Goal: Information Seeking & Learning: Compare options

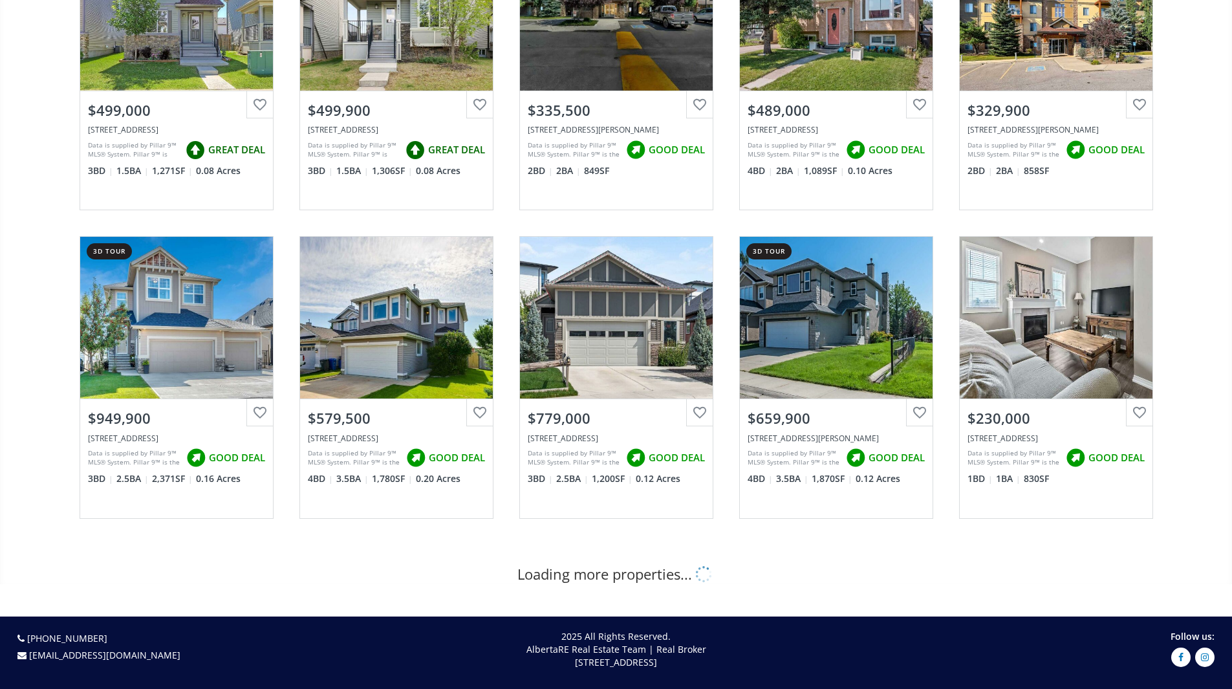
scroll to position [294, 0]
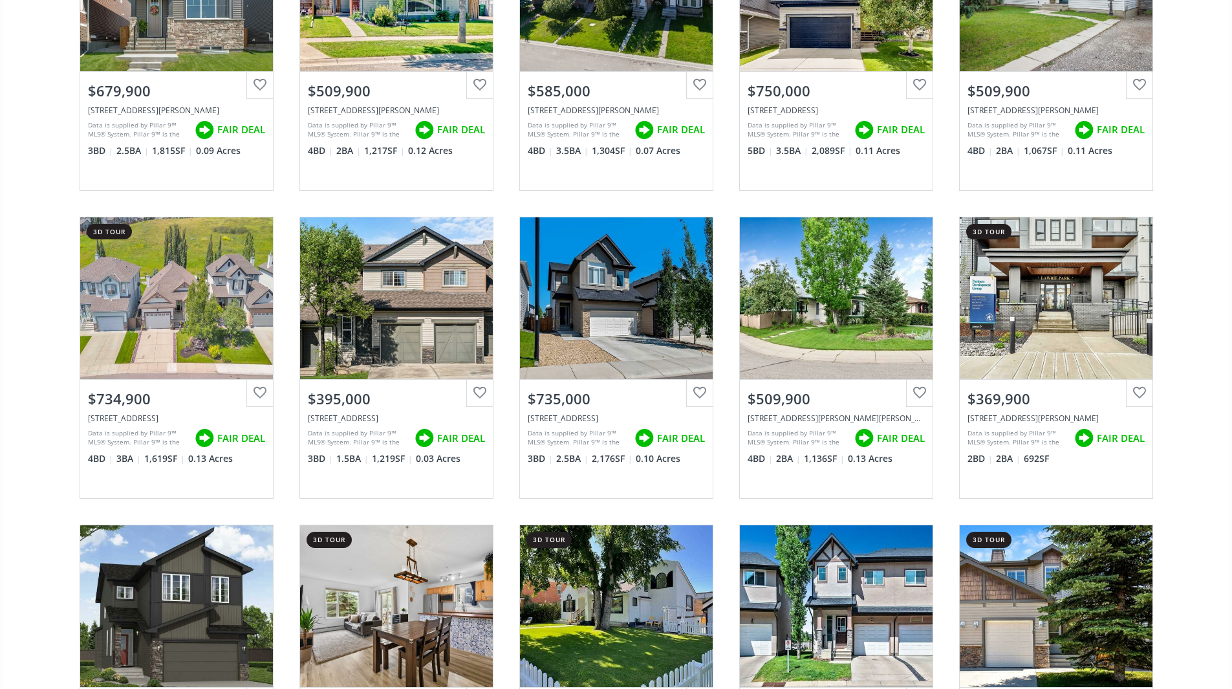
scroll to position [2426, 0]
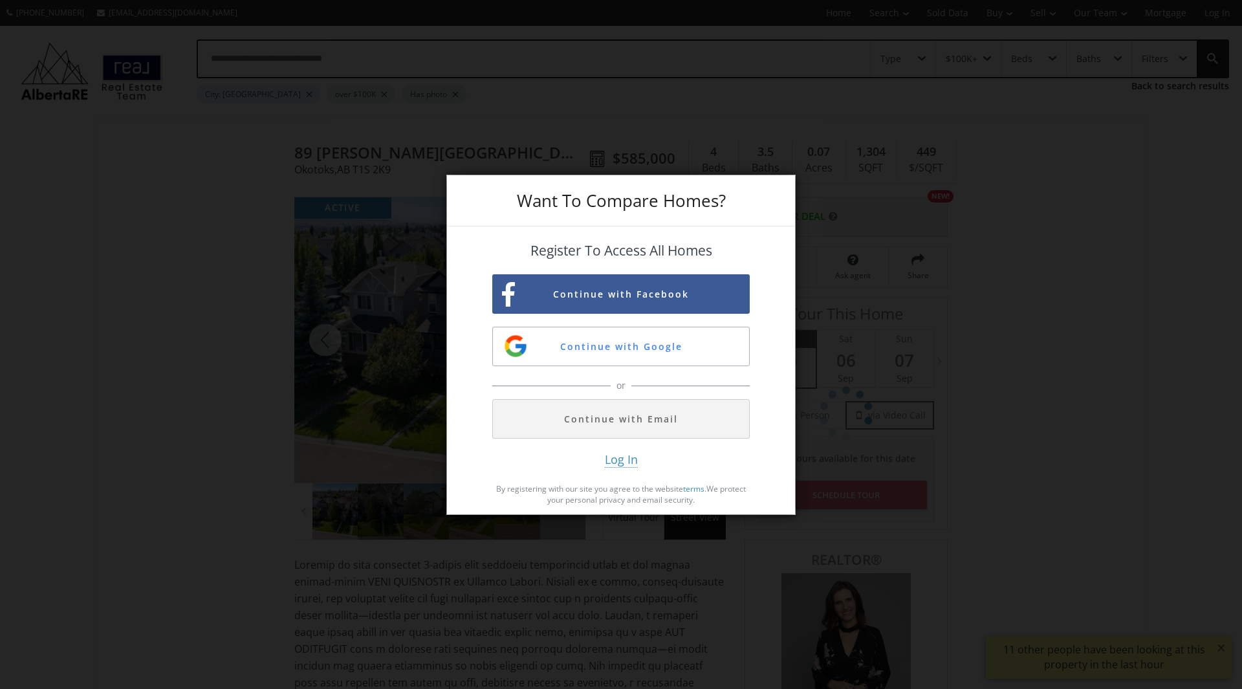
drag, startPoint x: 548, startPoint y: 14, endPoint x: 10, endPoint y: -14, distance: 538.8
click at [10, 0] on html "[PHONE_NUMBER] [EMAIL_ADDRESS][DOMAIN_NAME] Home Search Search By Map Advanced …" at bounding box center [621, 344] width 1242 height 689
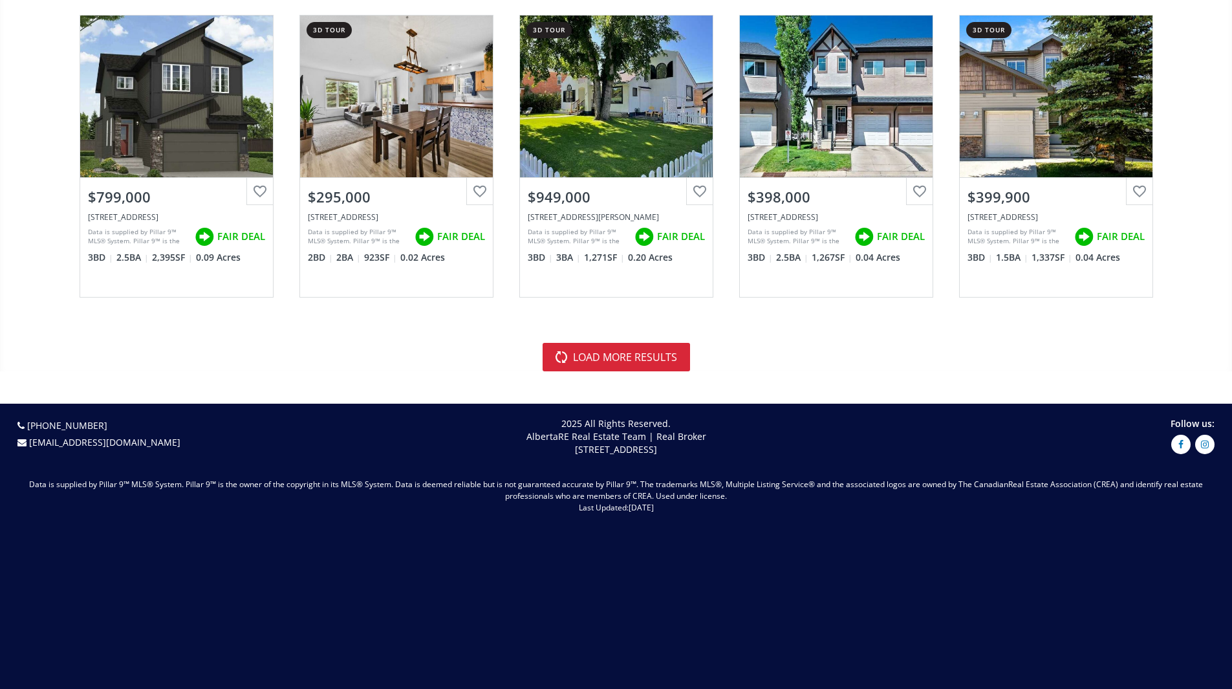
scroll to position [2945, 0]
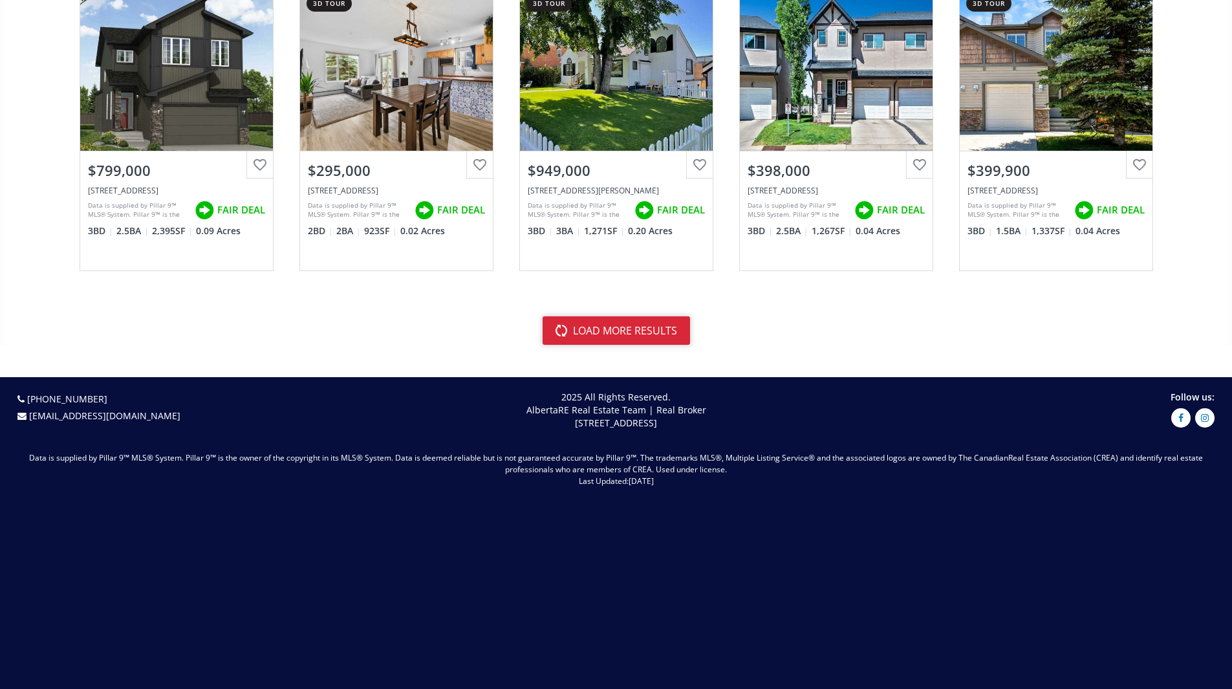
click at [613, 336] on button "load more results" at bounding box center [616, 330] width 147 height 28
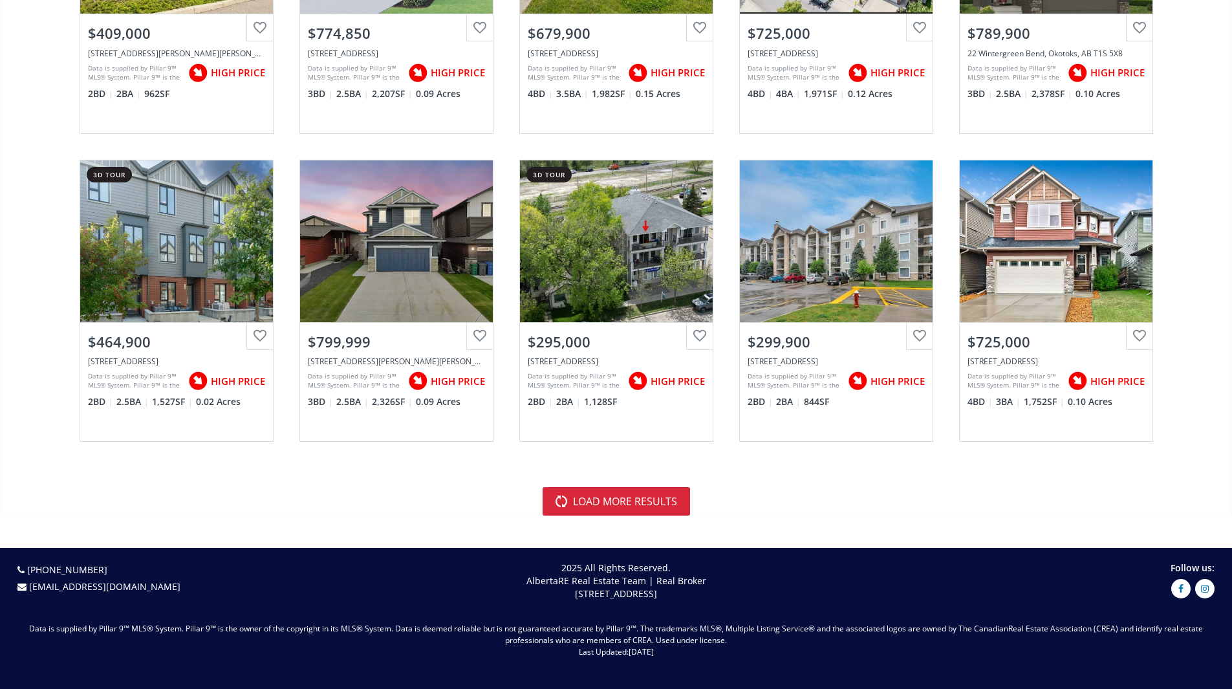
scroll to position [5976, 0]
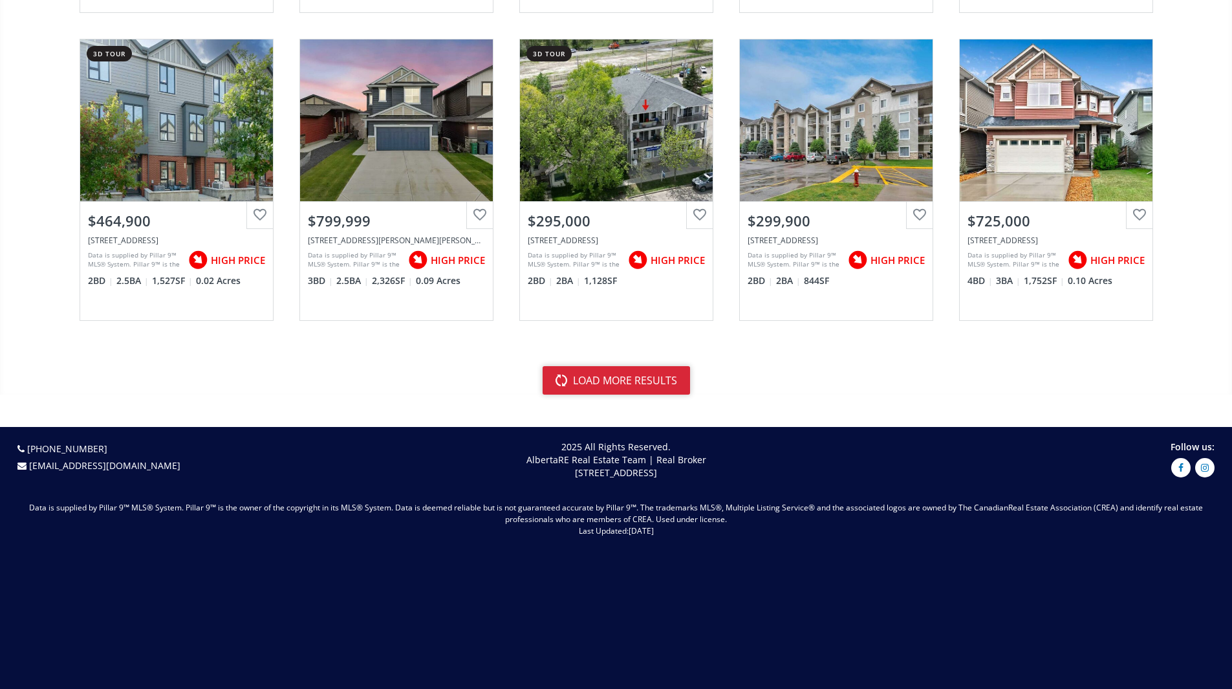
click at [597, 388] on button "load more results" at bounding box center [616, 380] width 147 height 28
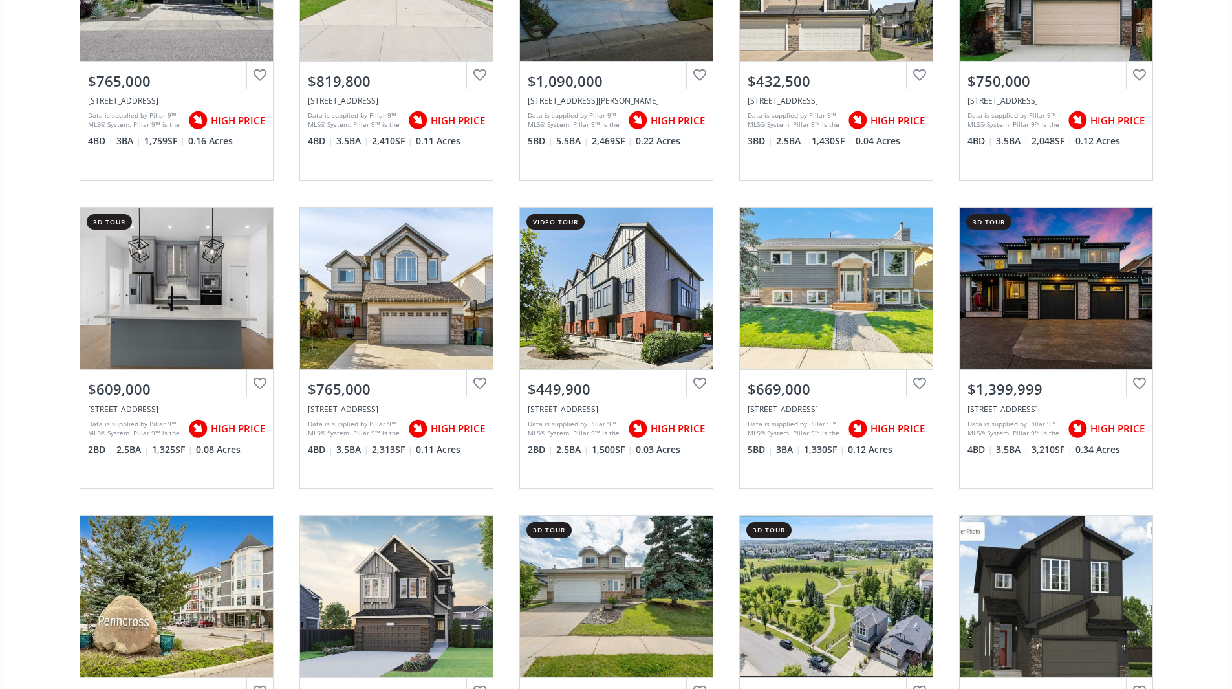
scroll to position [5172, 0]
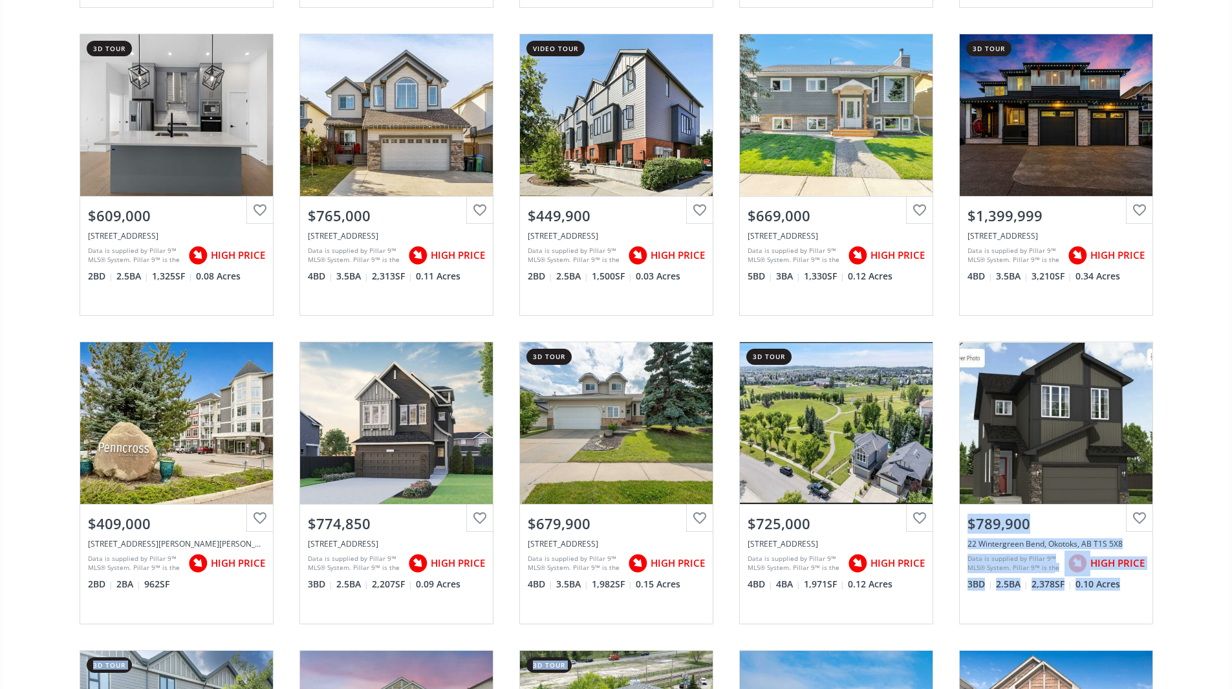
drag, startPoint x: 1231, startPoint y: 685, endPoint x: 1237, endPoint y: 680, distance: 7.4
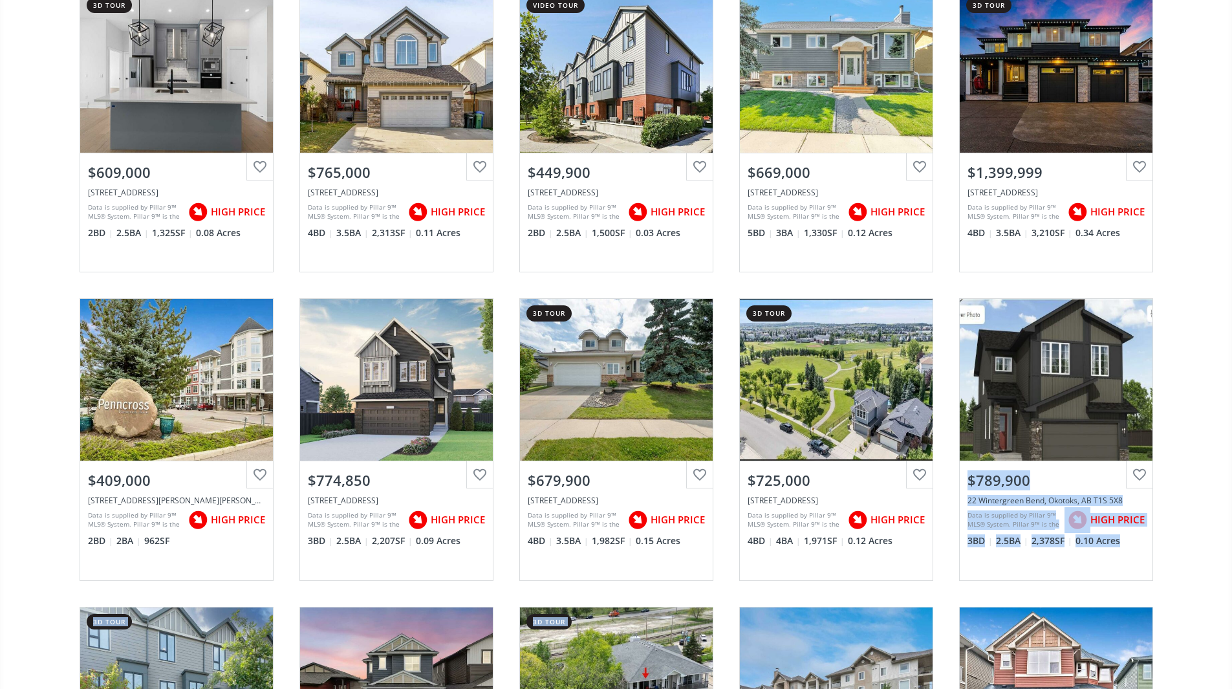
scroll to position [5390, 0]
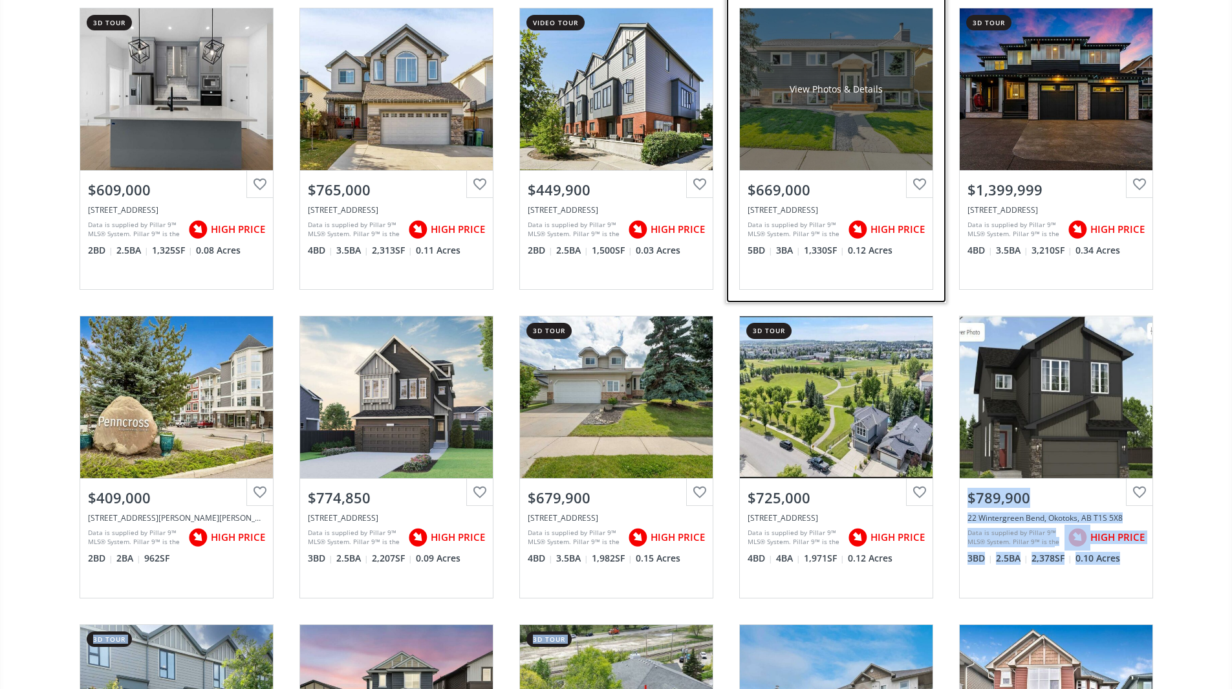
click at [810, 133] on div "View Photos & Details" at bounding box center [836, 89] width 193 height 162
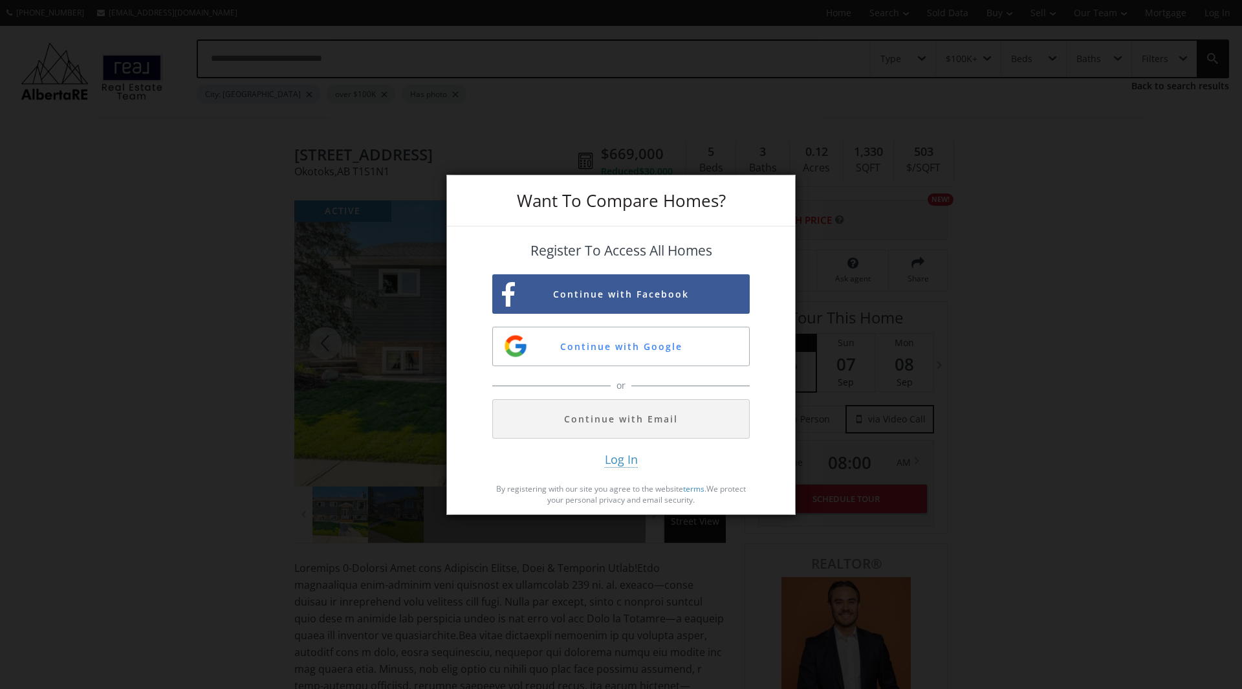
click at [286, 554] on div "Want To Compare Homes? Register To Access All Homes Continue with Facebook Cont…" at bounding box center [621, 344] width 1242 height 689
click at [26, 76] on div "Want To Compare Homes? Register To Access All Homes Continue with Facebook Cont…" at bounding box center [621, 344] width 1242 height 689
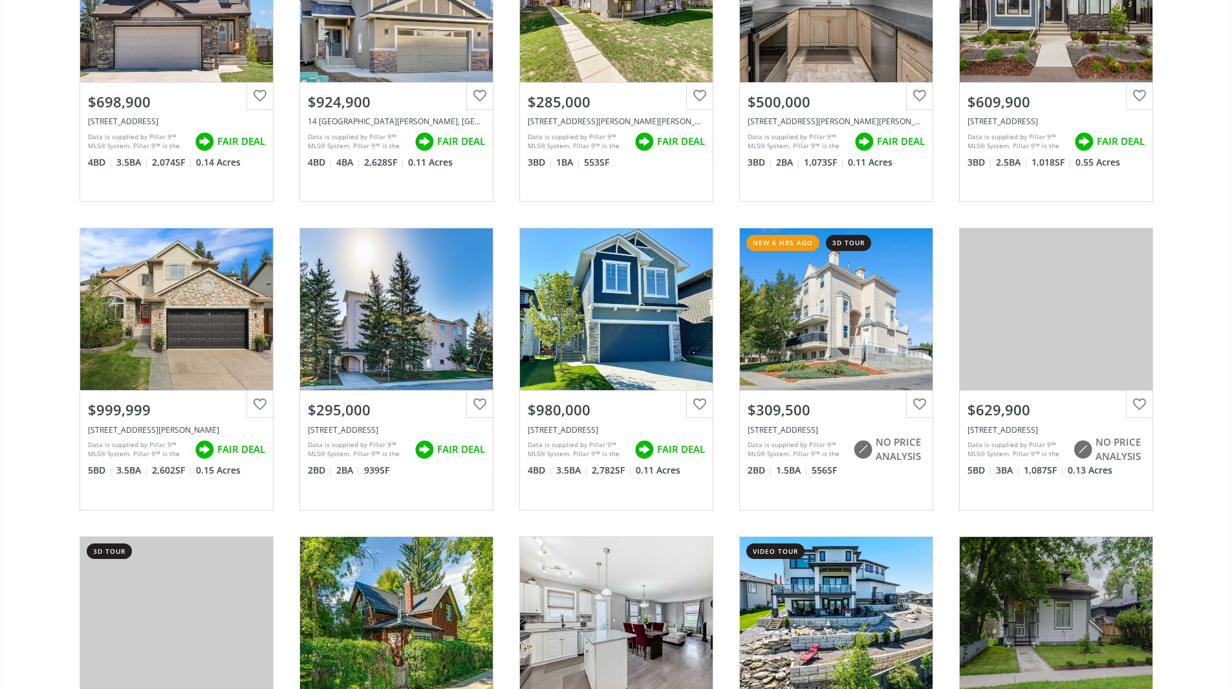
scroll to position [1565, 0]
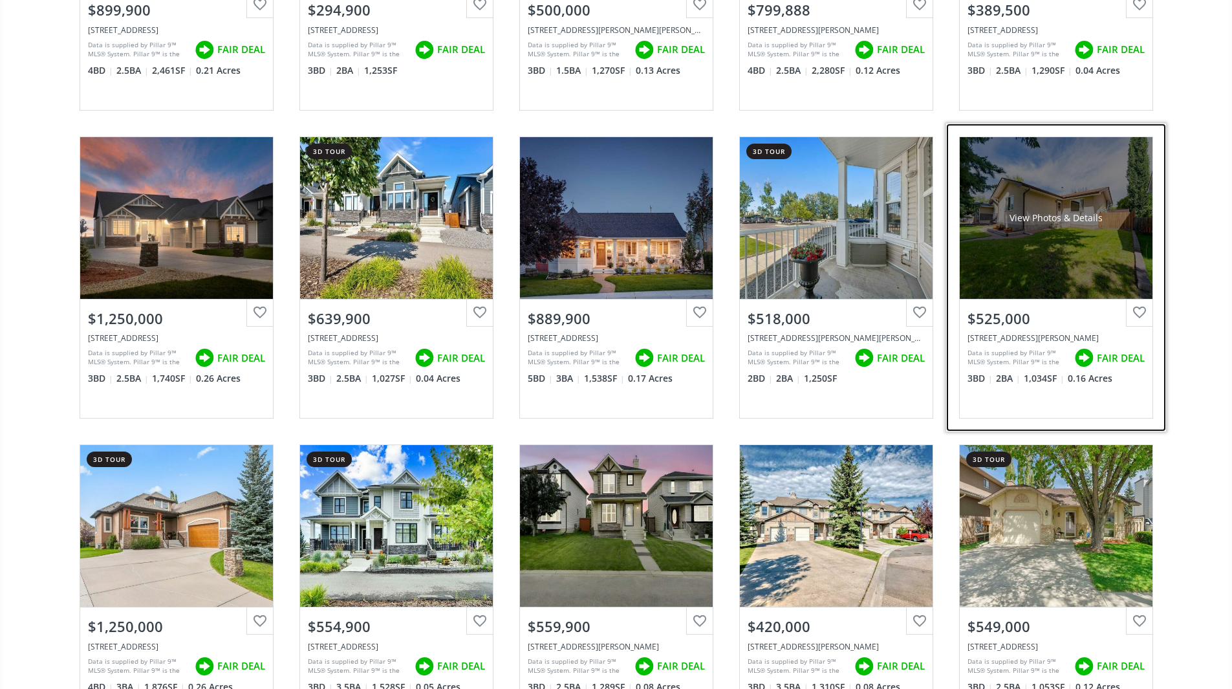
click at [1063, 257] on div "View Photos & Details" at bounding box center [1056, 218] width 193 height 162
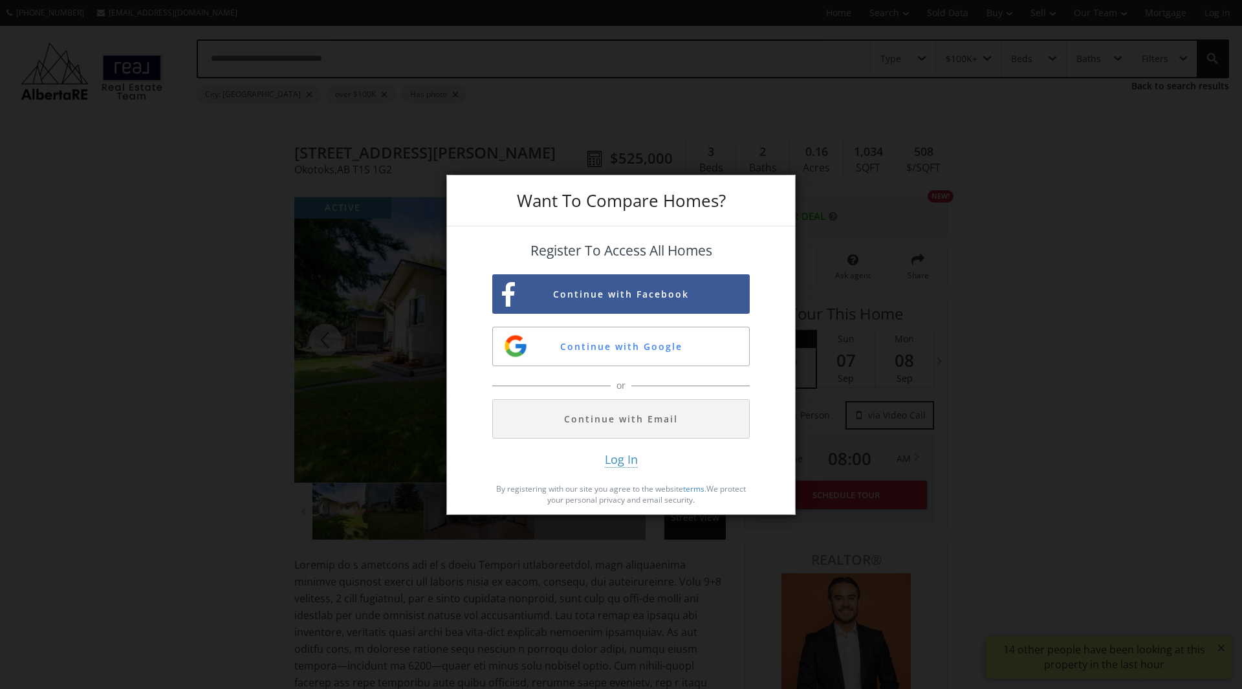
drag, startPoint x: 974, startPoint y: 208, endPoint x: 288, endPoint y: 430, distance: 720.7
click at [288, 430] on div "Want To Compare Homes? Register To Access All Homes Continue with Facebook Cont…" at bounding box center [621, 344] width 1242 height 689
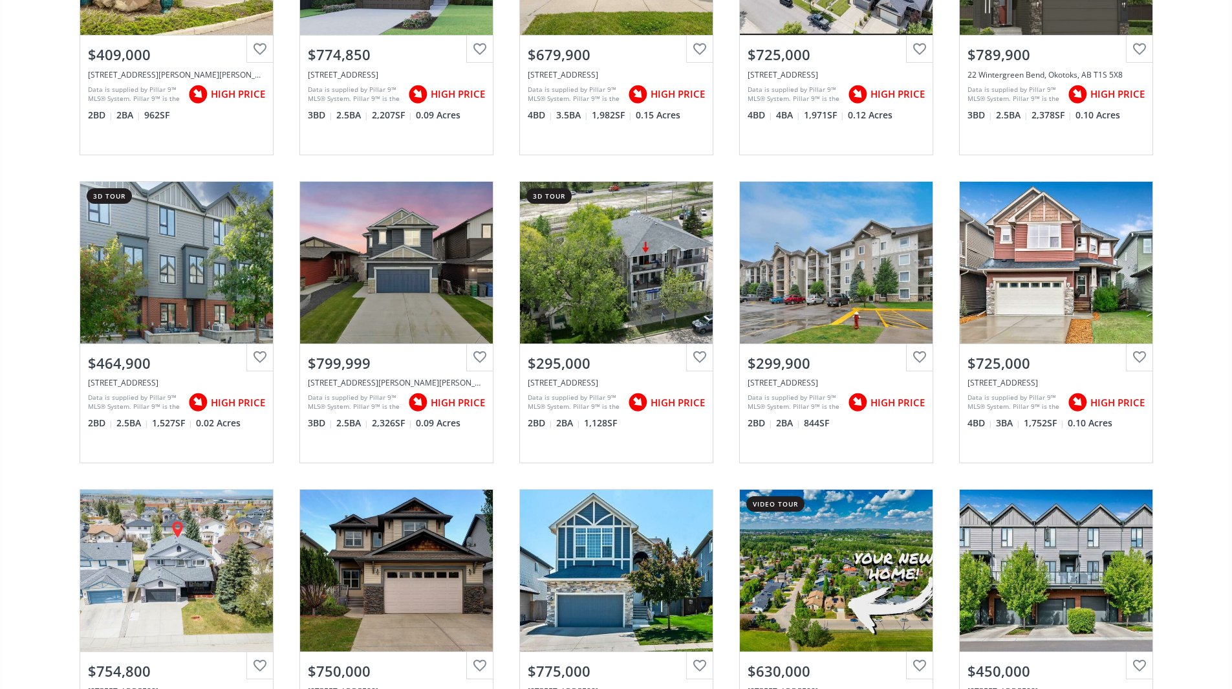
scroll to position [5826, 0]
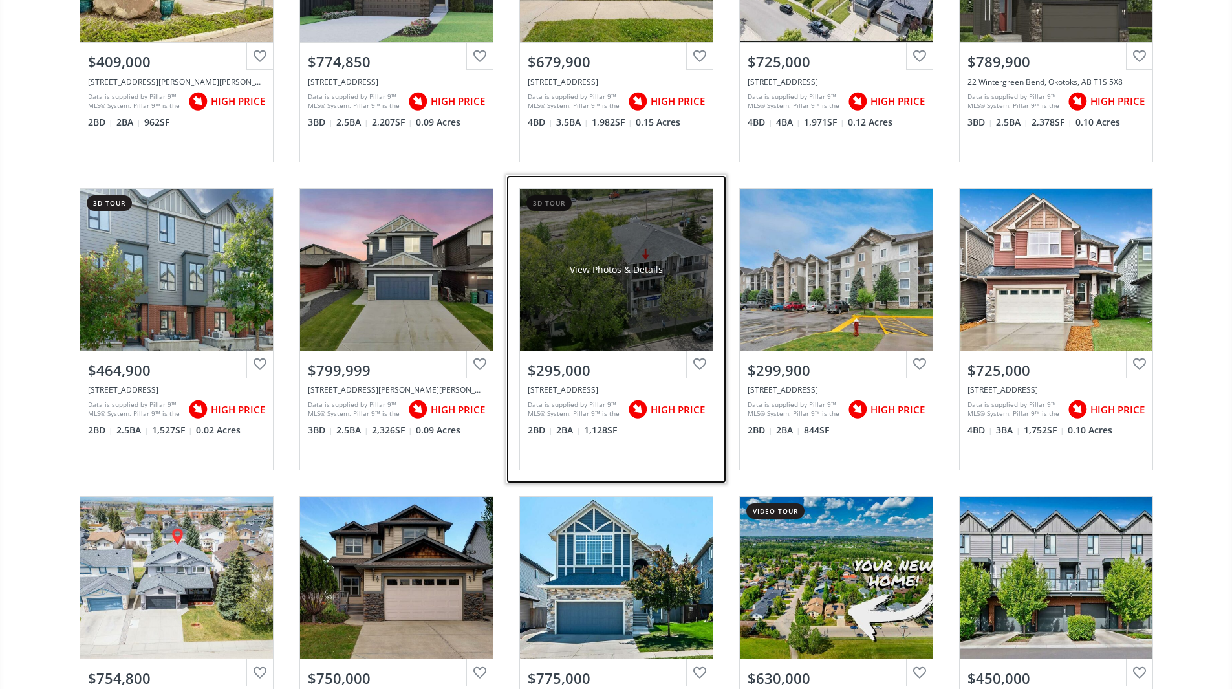
click at [601, 250] on div "View Photos & Details" at bounding box center [616, 270] width 193 height 162
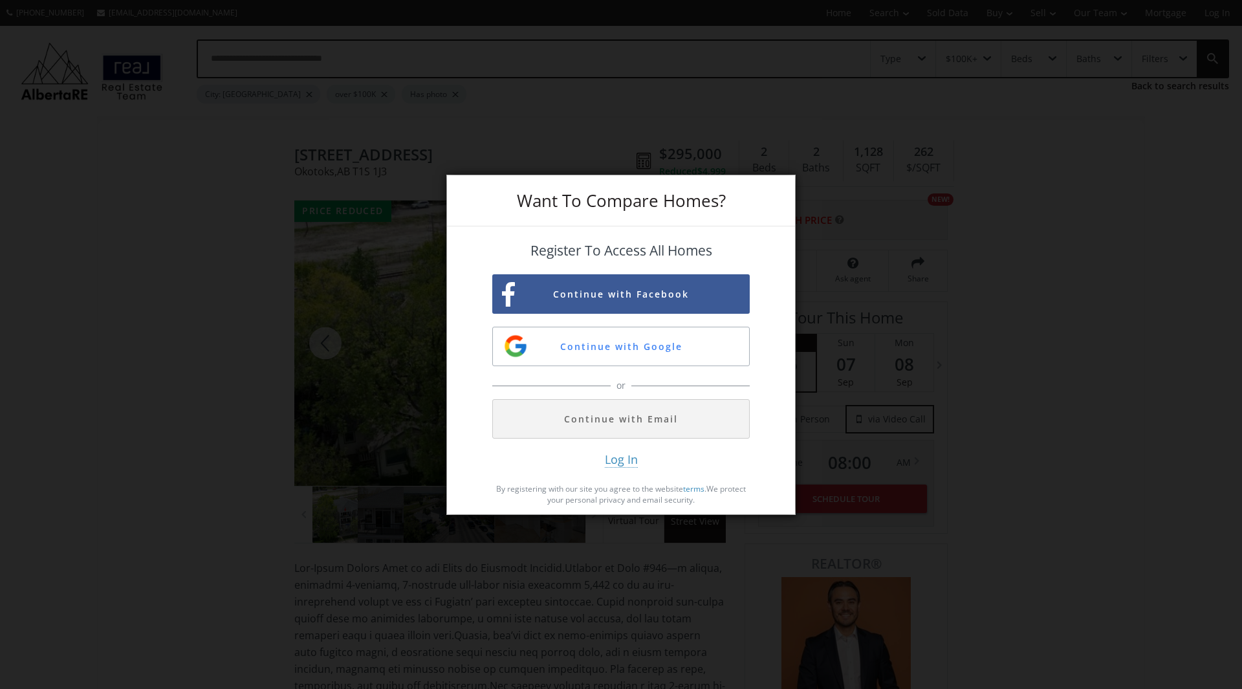
click at [374, 270] on div "Want To Compare Homes? Register To Access All Homes Continue with Facebook Cont…" at bounding box center [621, 344] width 1242 height 689
click at [609, 601] on div "Want To Compare Homes? Register To Access All Homes Continue with Facebook Cont…" at bounding box center [621, 344] width 1242 height 689
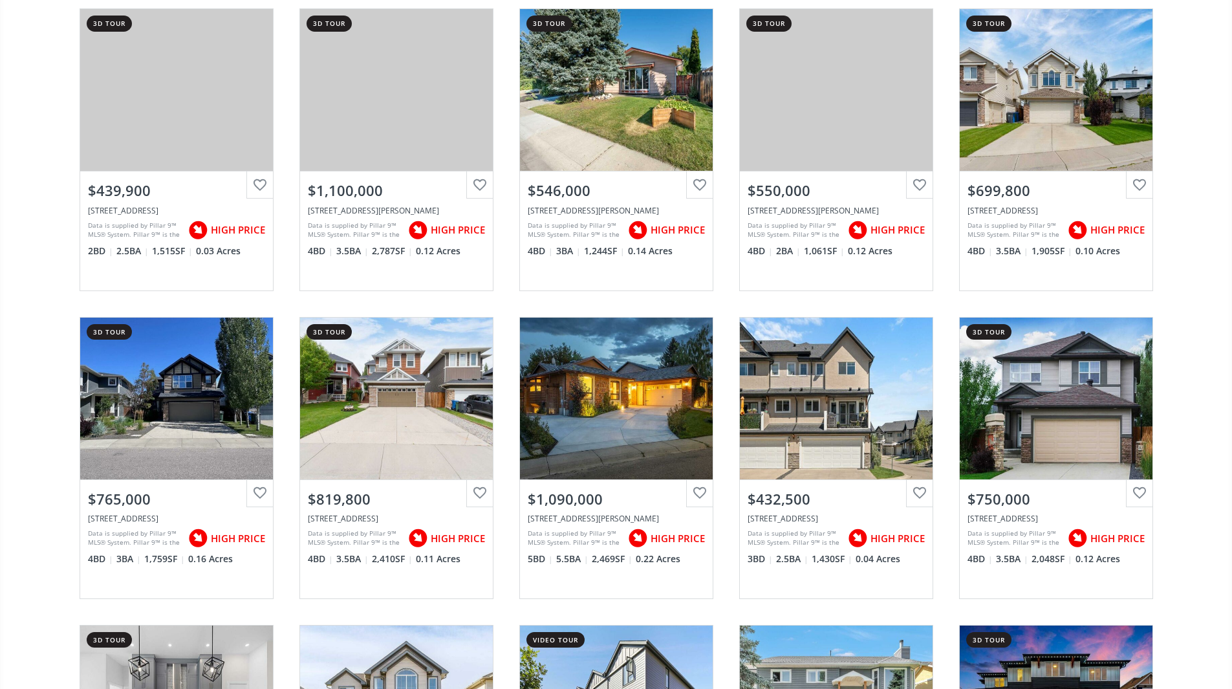
scroll to position [4780, 0]
